Goal: Communication & Community: Answer question/provide support

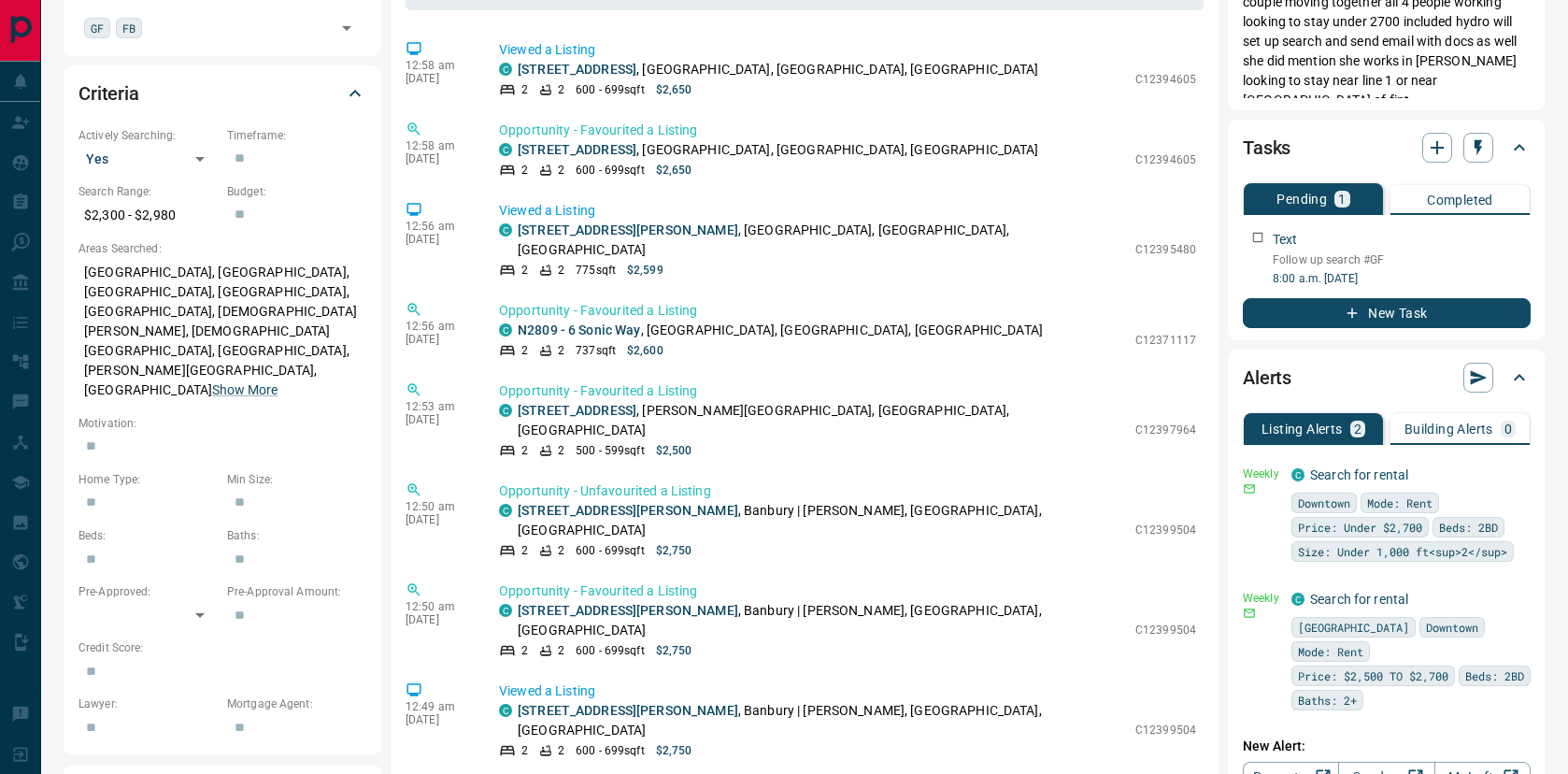
scroll to position [498, 0]
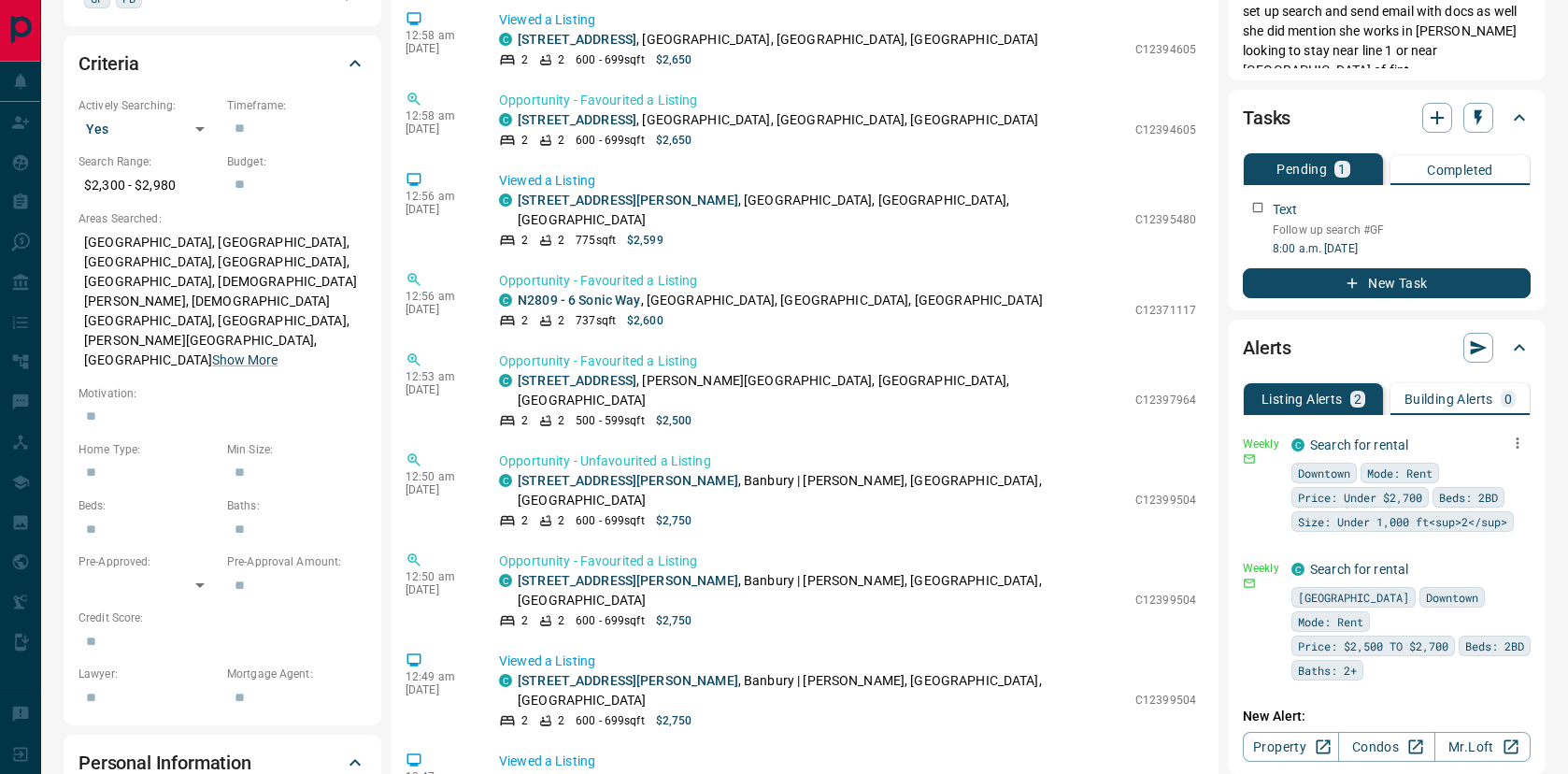
click at [1516, 438] on icon "button" at bounding box center [1517, 443] width 3 height 11
click at [1489, 490] on li "Edit" at bounding box center [1488, 501] width 82 height 30
click at [1474, 502] on icon at bounding box center [1469, 498] width 13 height 13
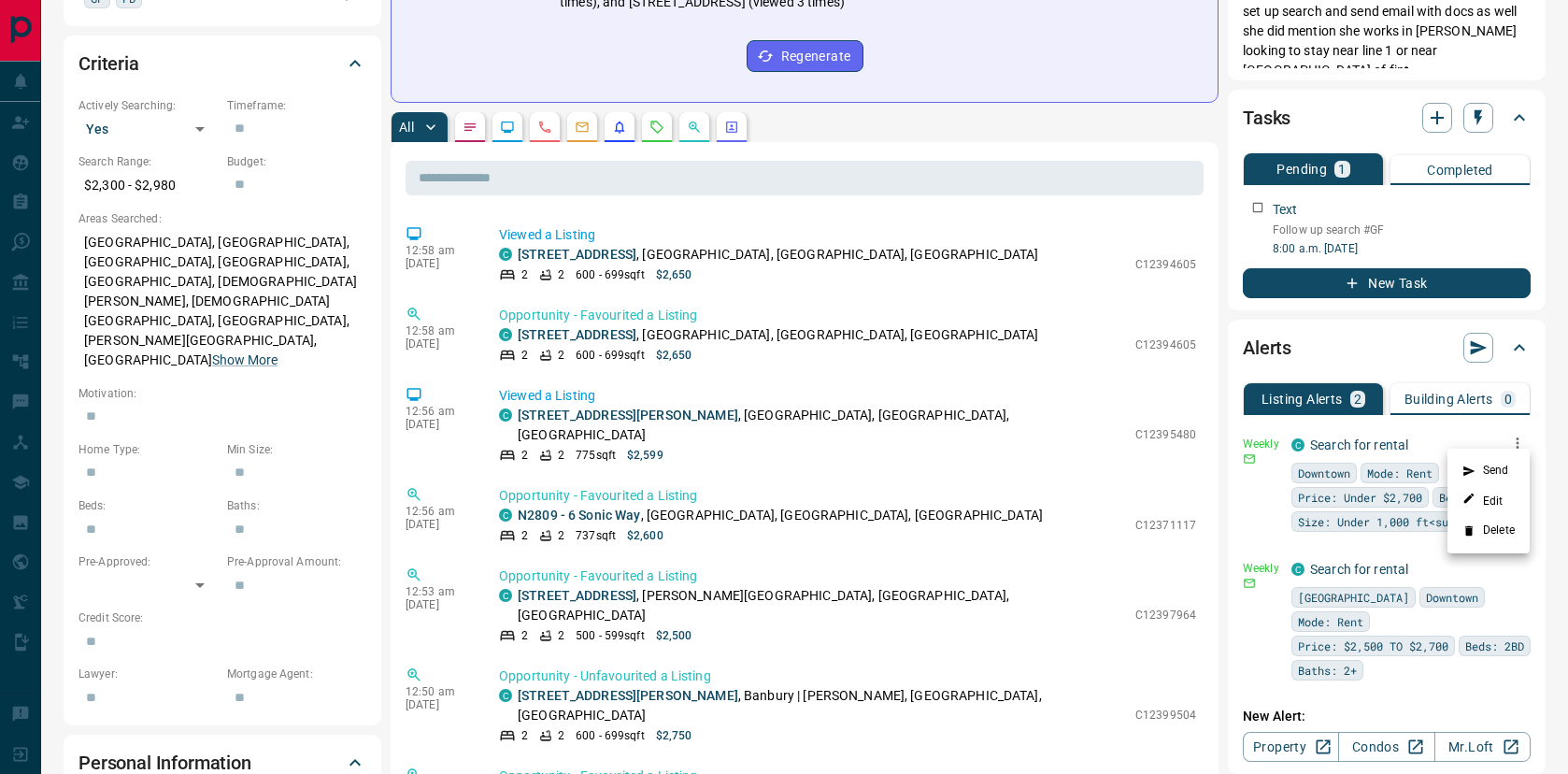
click at [434, 247] on div at bounding box center [784, 387] width 1568 height 774
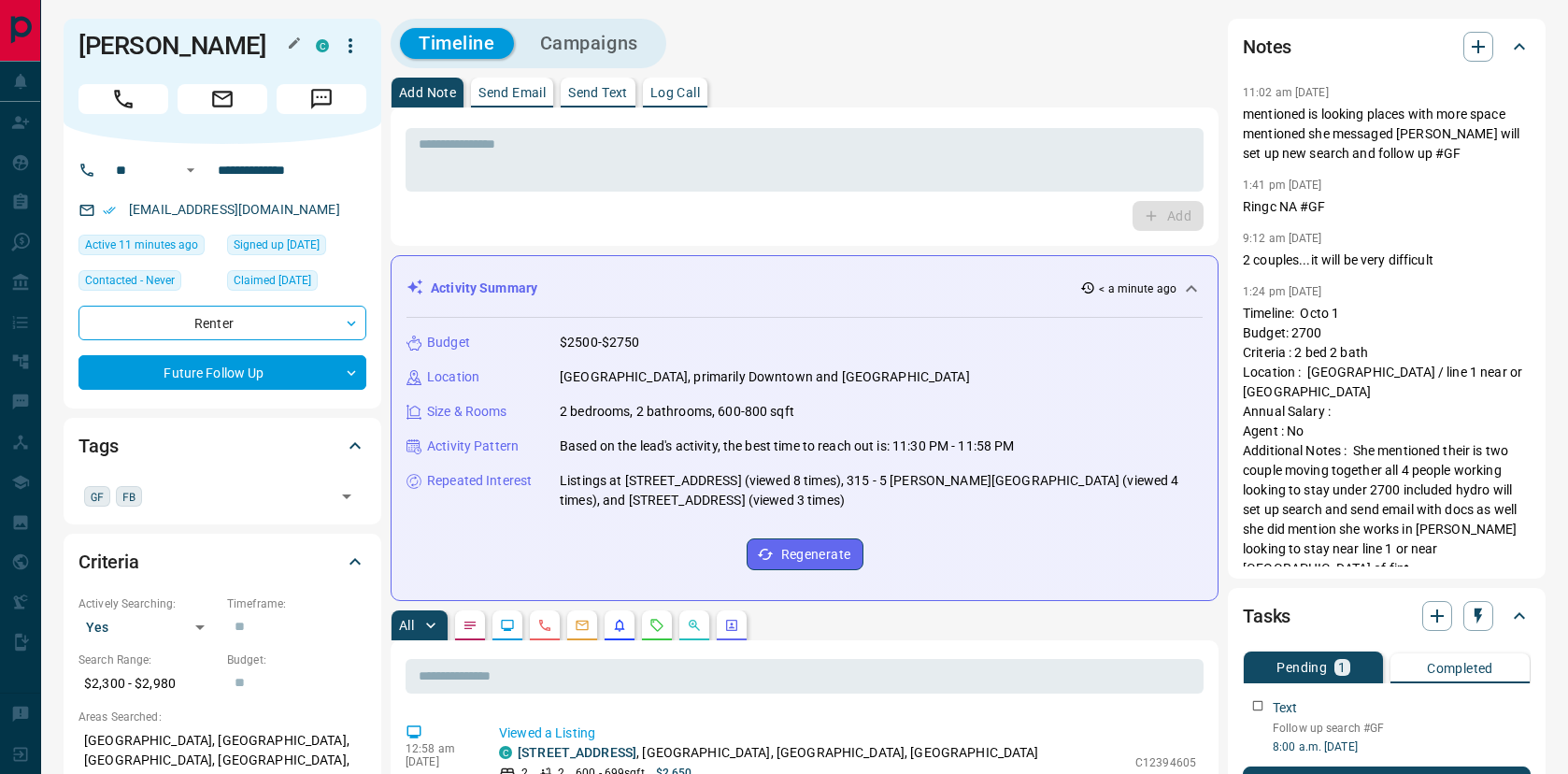
click at [202, 42] on h1 "[PERSON_NAME]" at bounding box center [183, 46] width 209 height 30
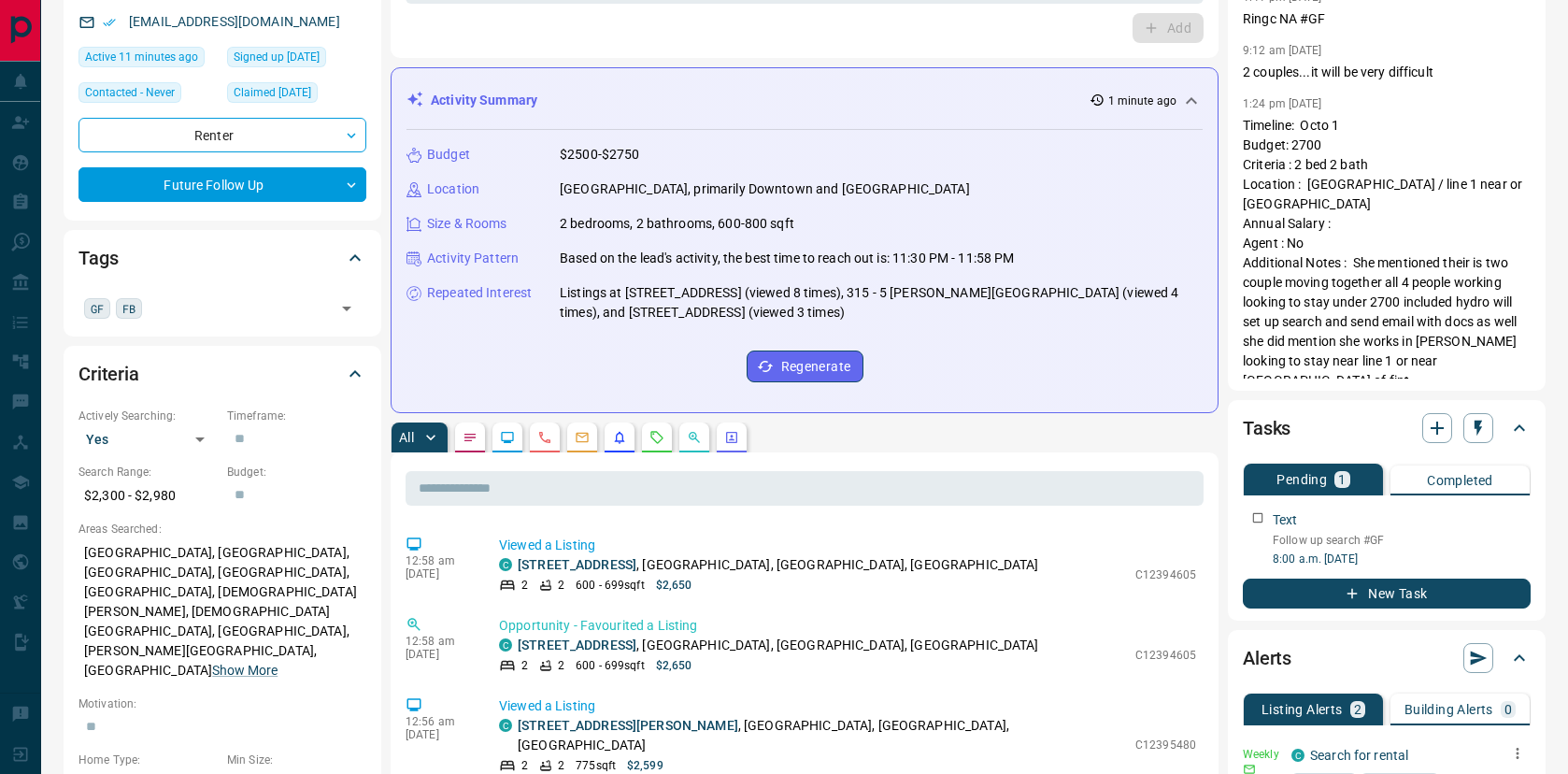
scroll to position [333, 0]
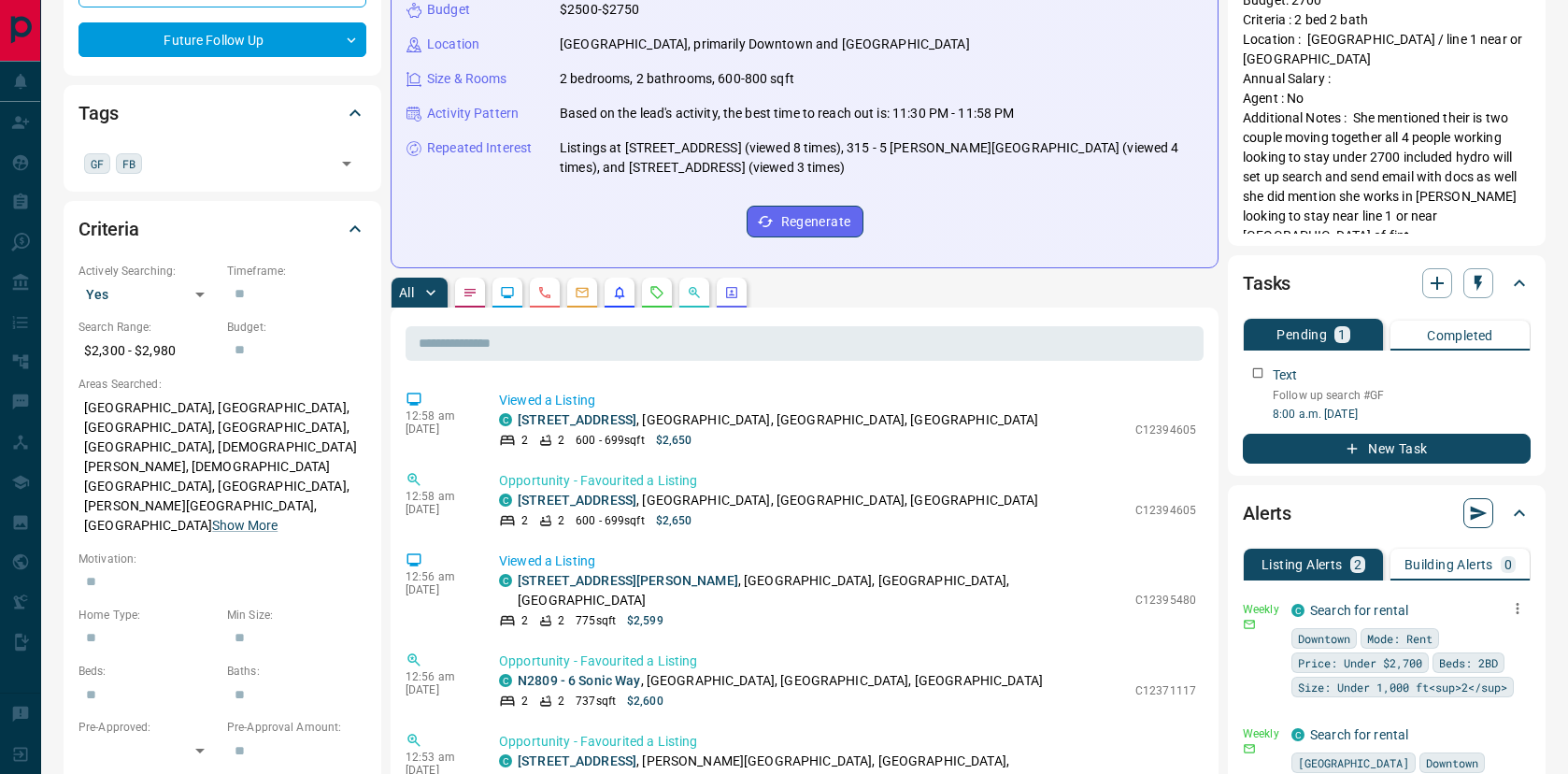
click at [1474, 509] on icon "button" at bounding box center [1479, 513] width 17 height 14
drag, startPoint x: 1305, startPoint y: 531, endPoint x: 1247, endPoint y: 504, distance: 64.0
click at [1305, 531] on li "Send all - LISTING - alerts Now" at bounding box center [1390, 543] width 193 height 28
